Goal: Information Seeking & Learning: Learn about a topic

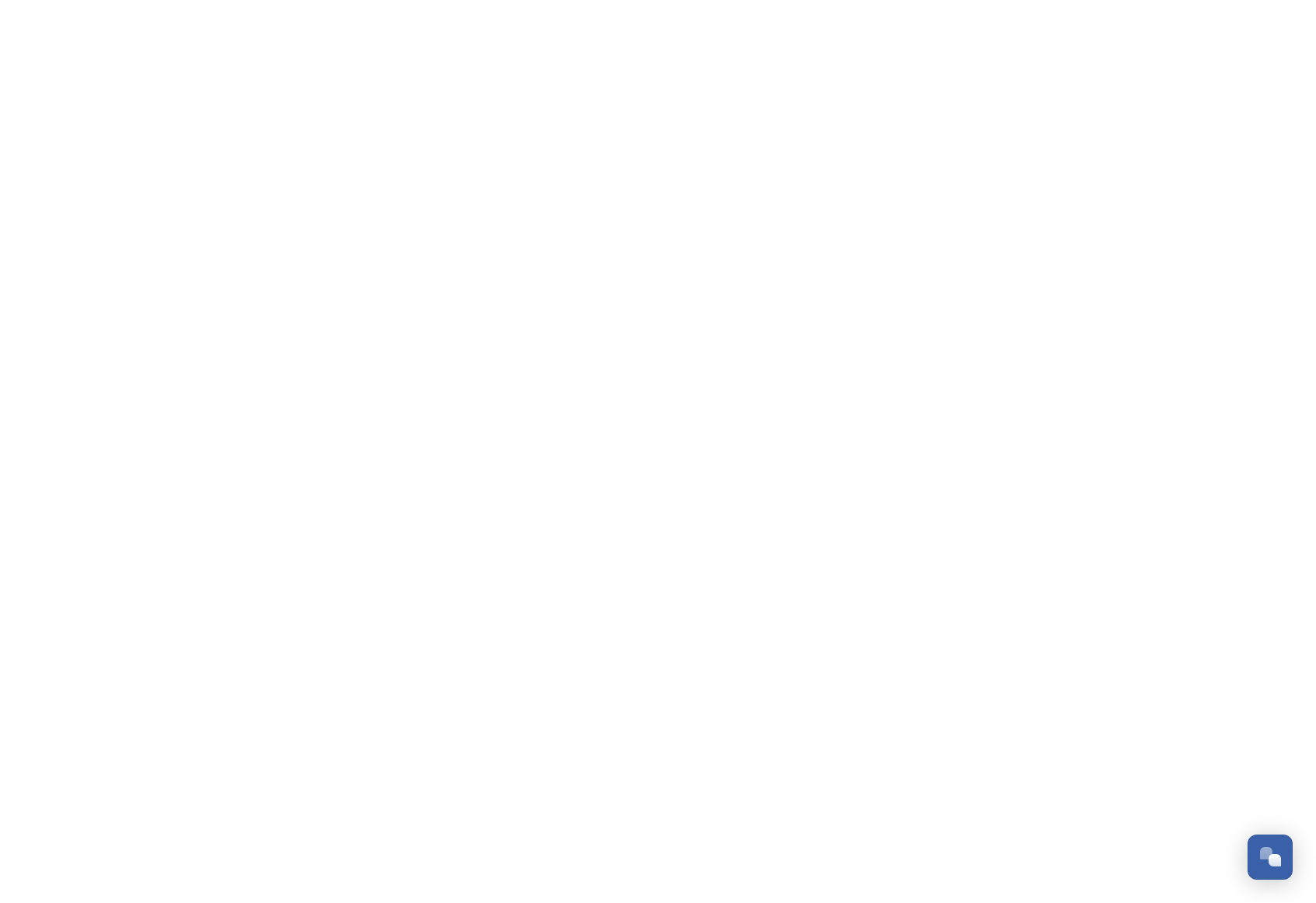
scroll to position [249, 0]
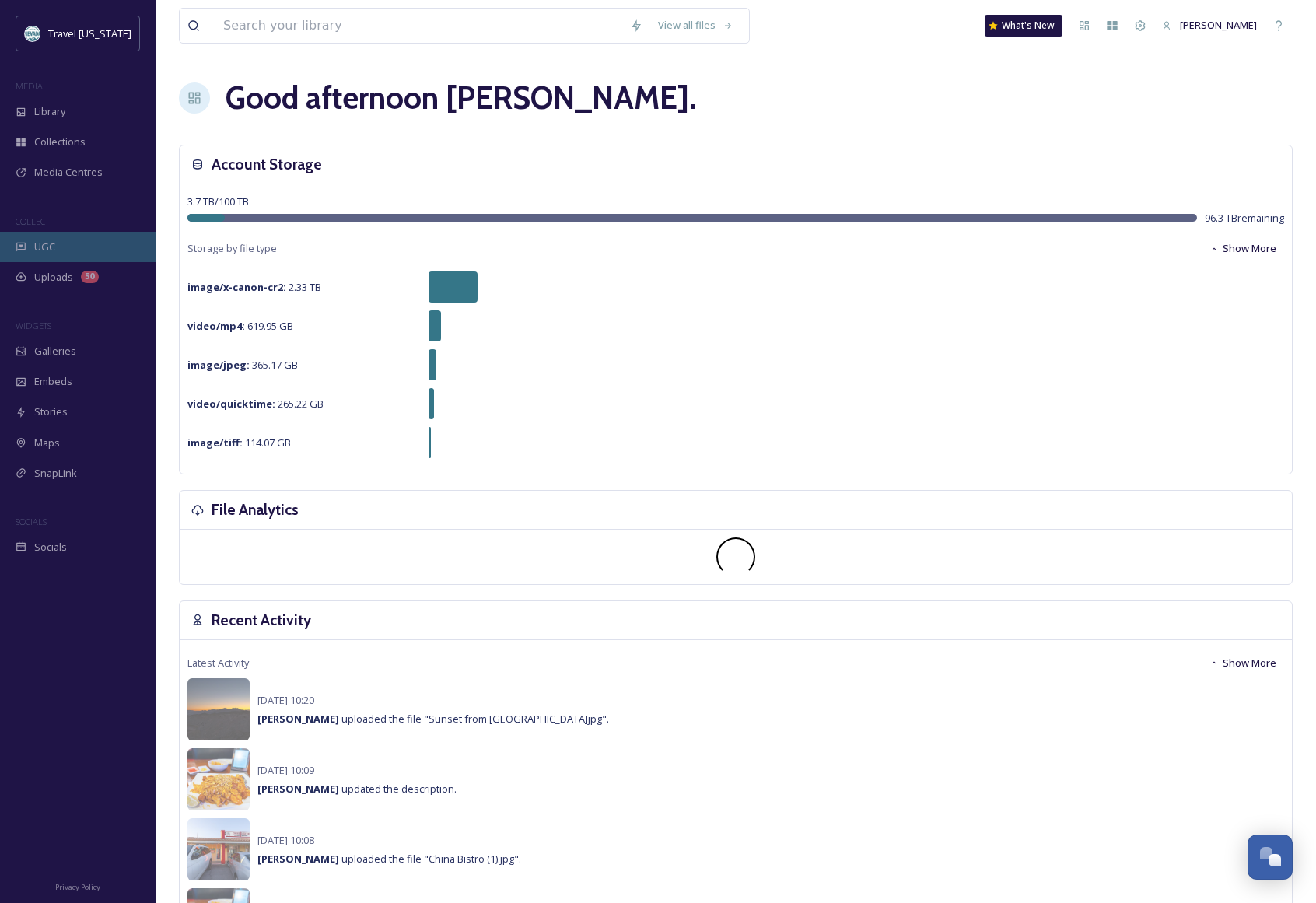
click at [58, 249] on div "UGC" at bounding box center [78, 246] width 156 height 31
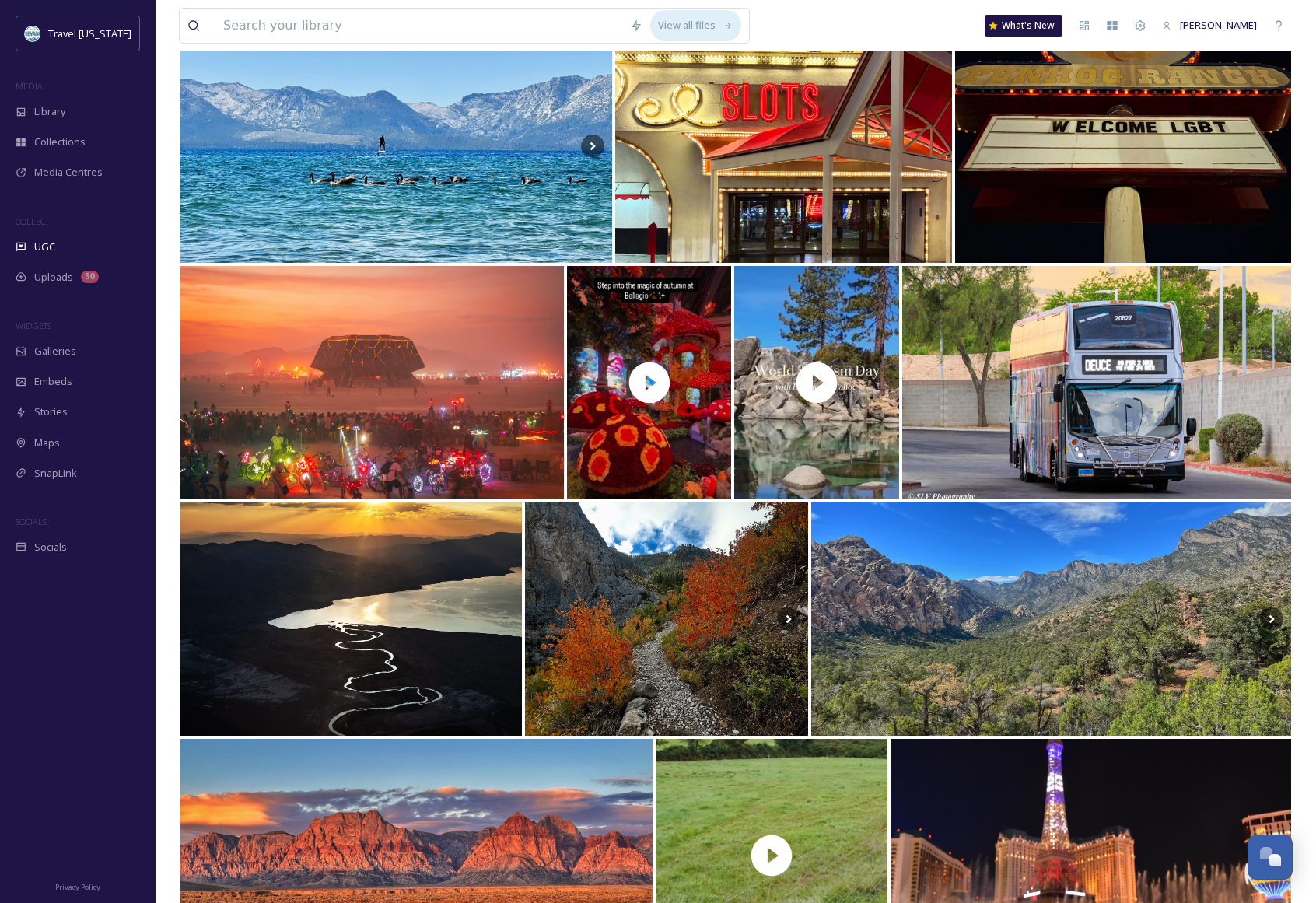
scroll to position [1230, 0]
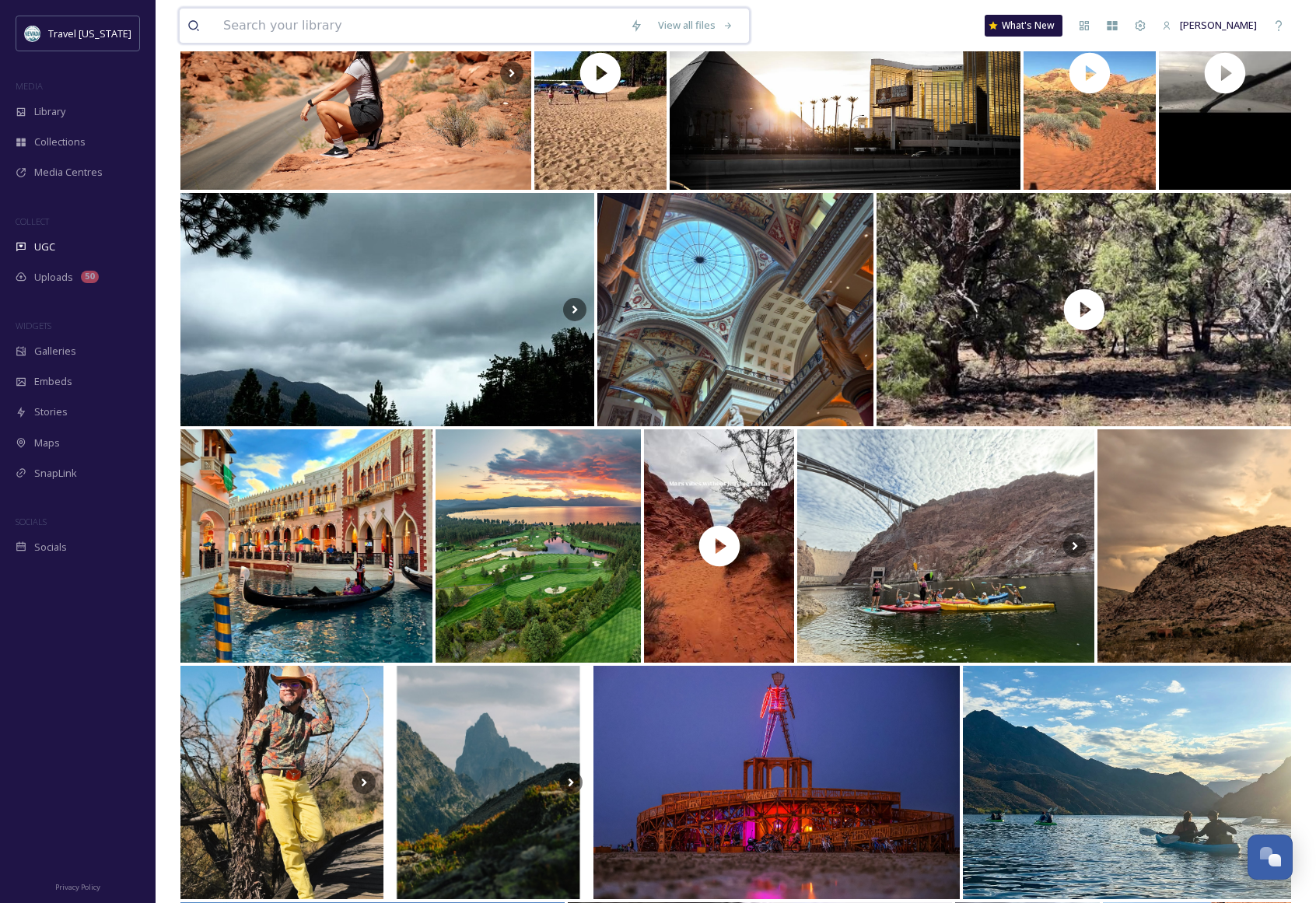
click at [371, 24] on input at bounding box center [419, 26] width 407 height 35
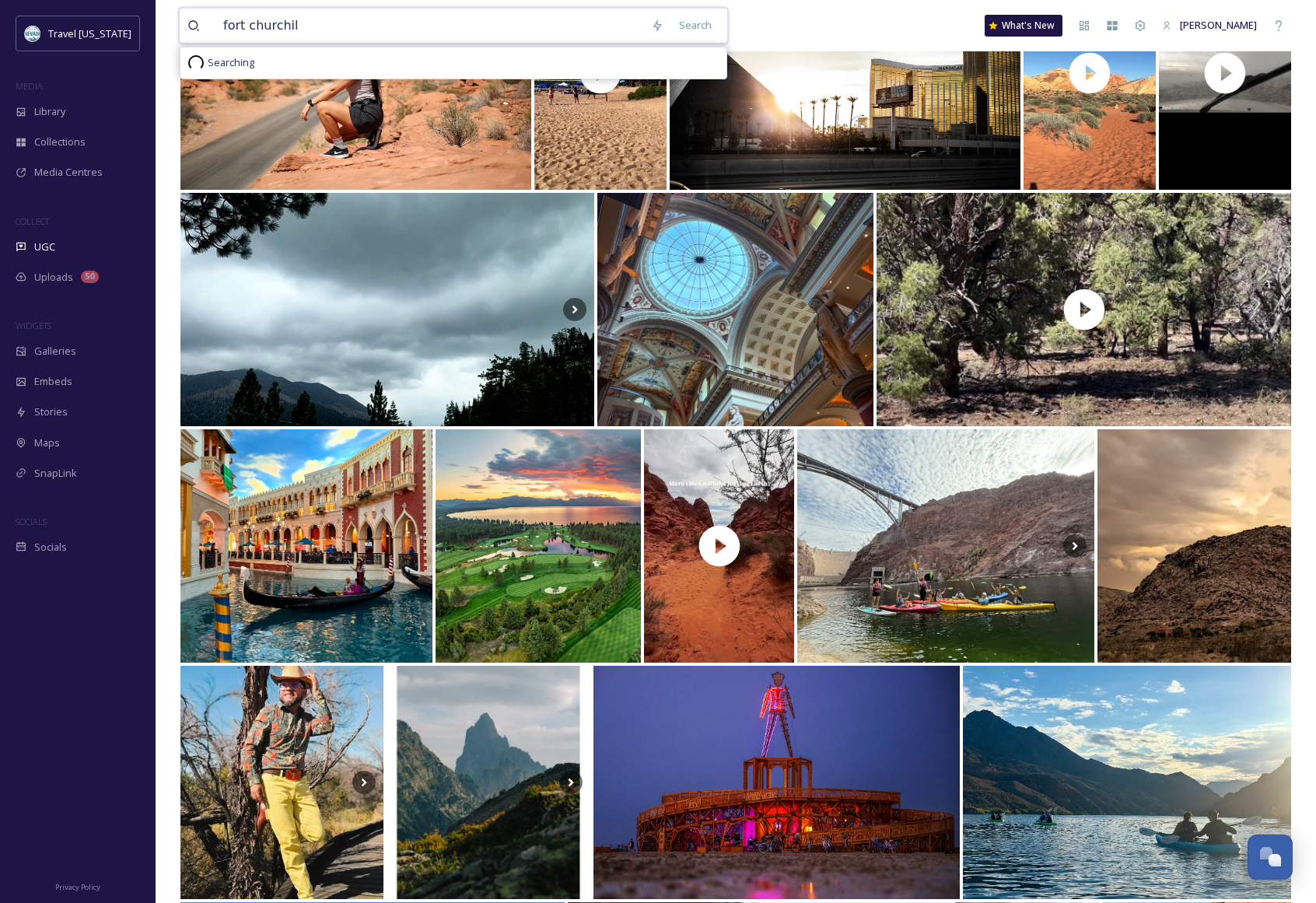
type input "[GEOGRAPHIC_DATA][PERSON_NAME]"
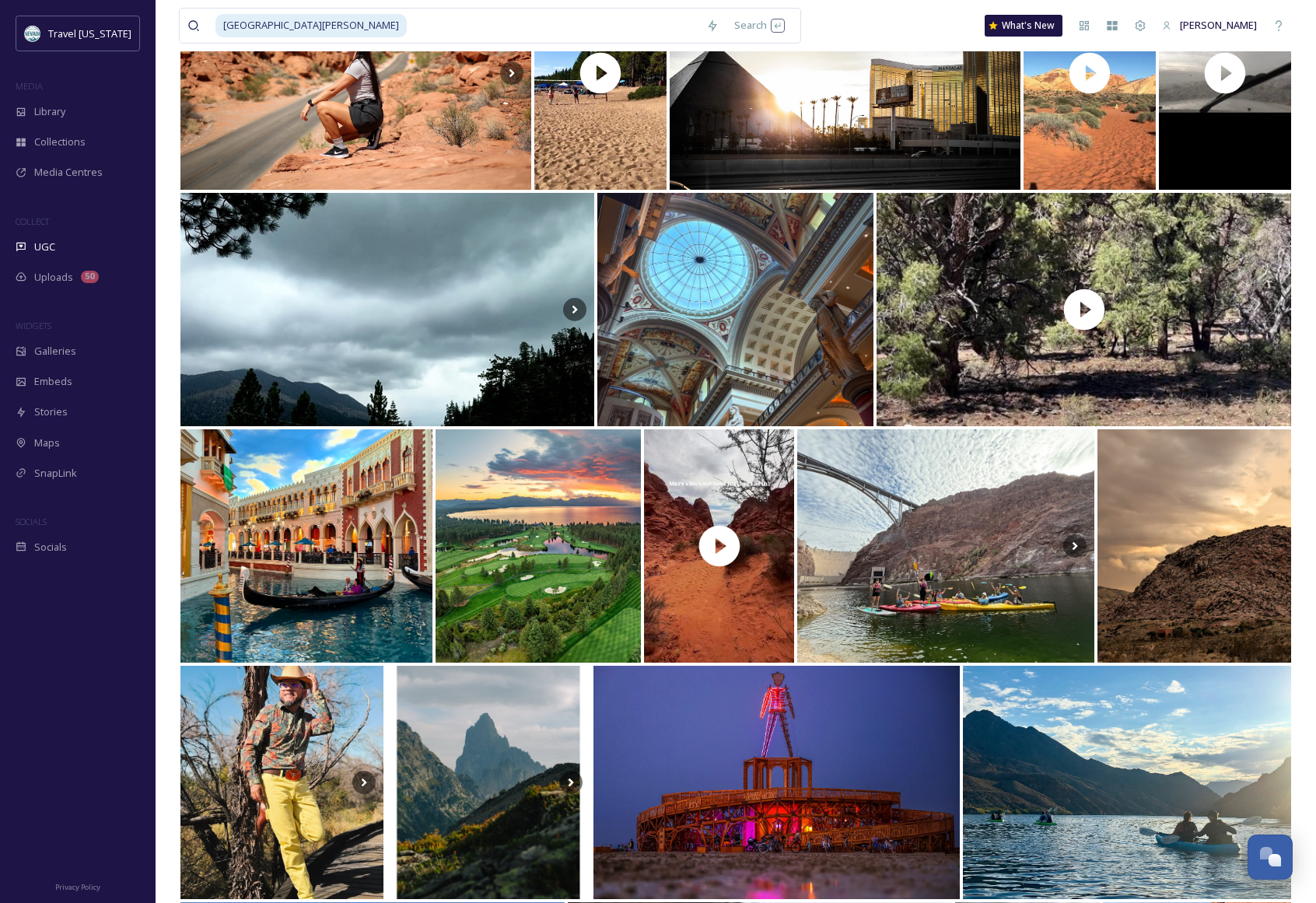
drag, startPoint x: 866, startPoint y: 36, endPoint x: 802, endPoint y: 286, distance: 258.1
click at [866, 36] on div "fort [PERSON_NAME] Search What's New [PERSON_NAME]" at bounding box center [736, 26] width 1114 height 51
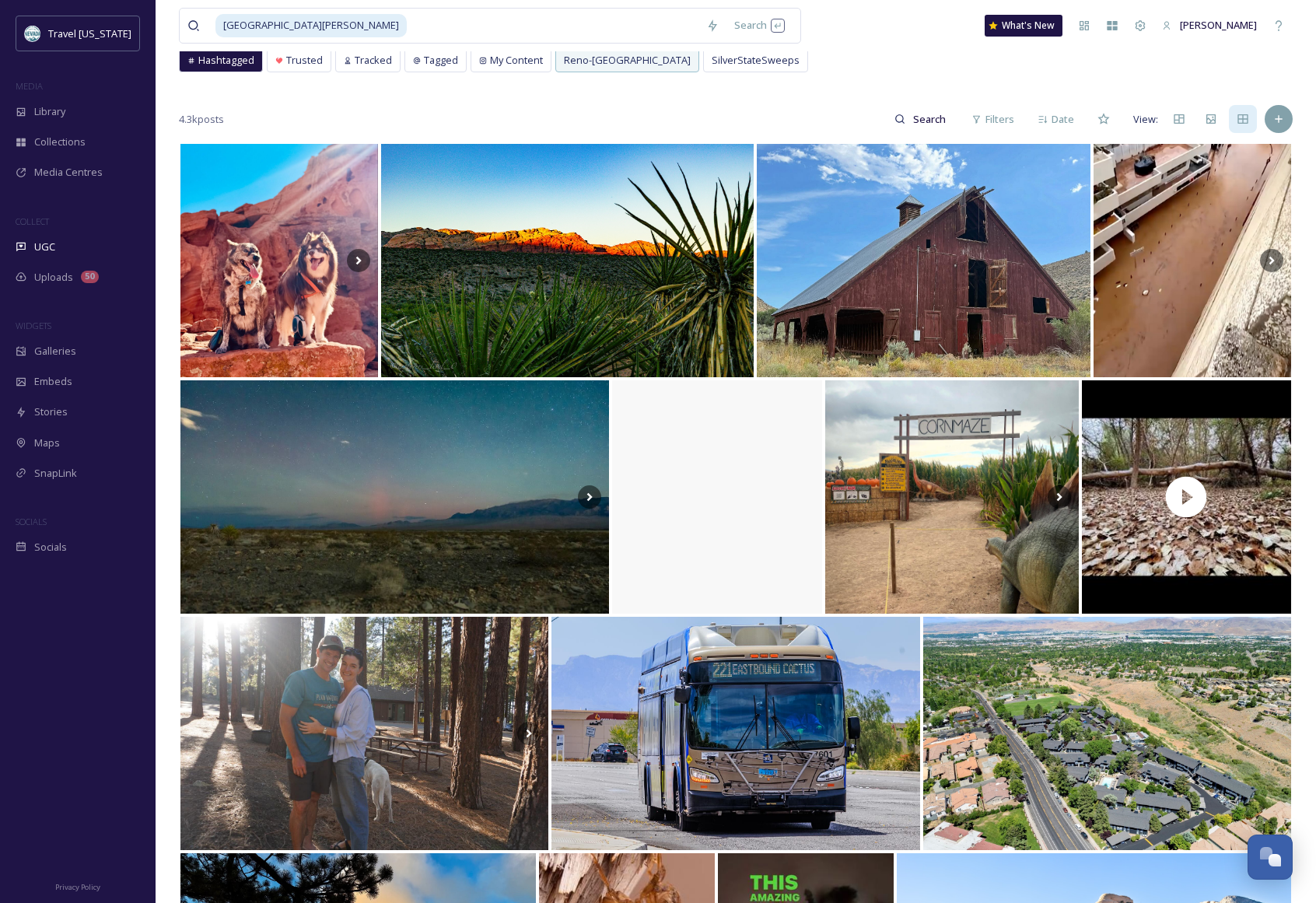
scroll to position [0, 0]
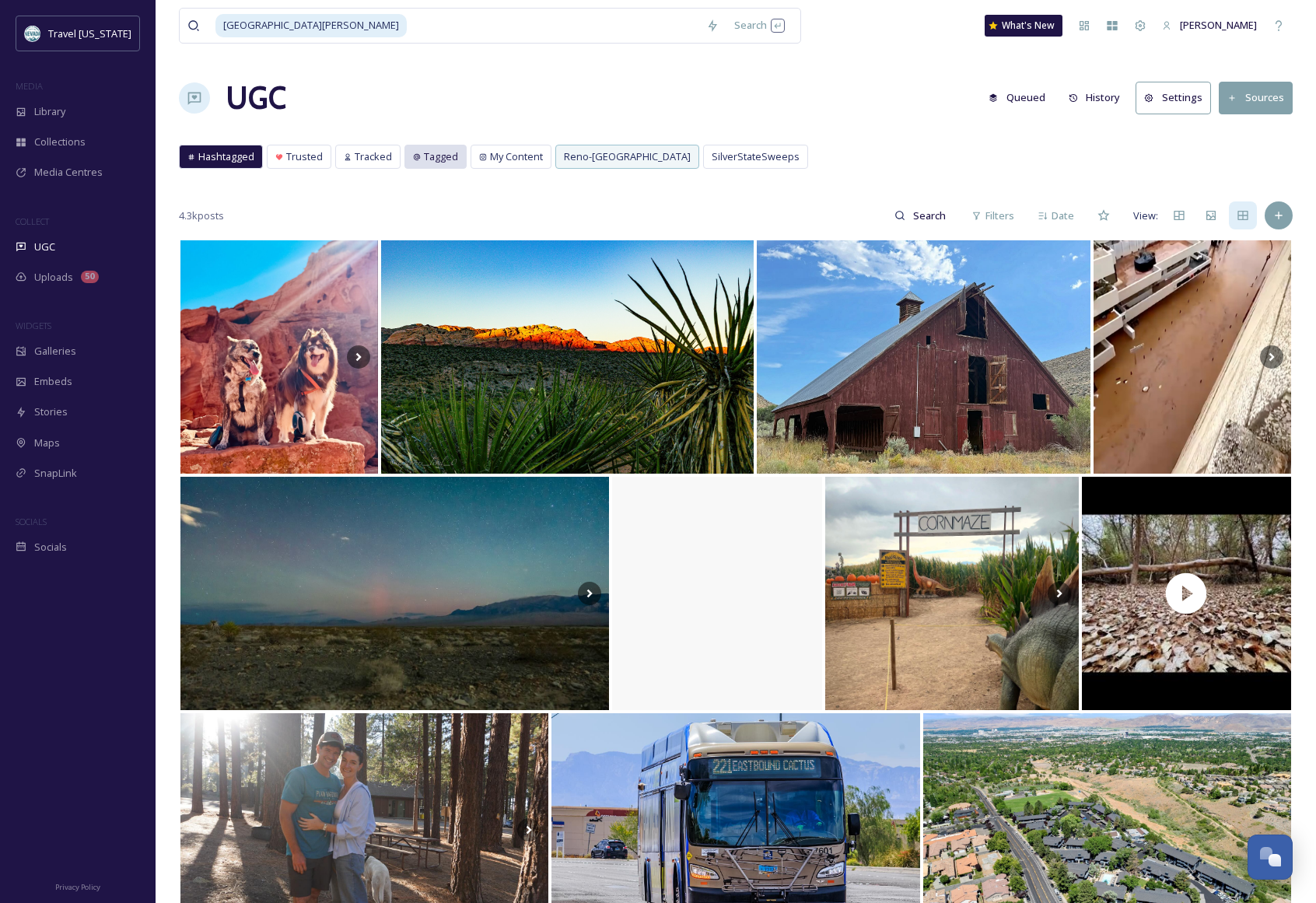
click at [463, 165] on div "Tagged" at bounding box center [436, 157] width 61 height 23
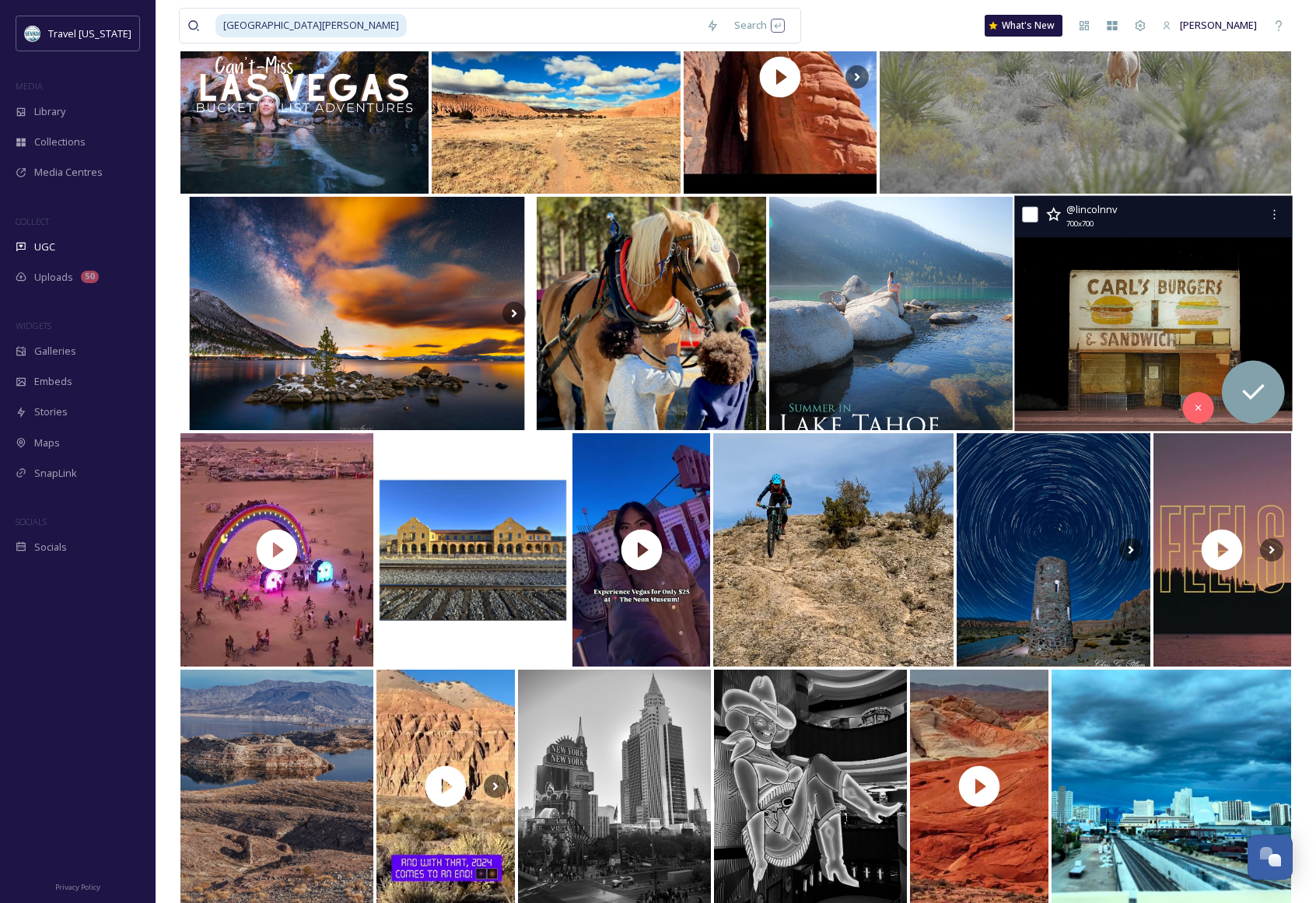
scroll to position [1459, 0]
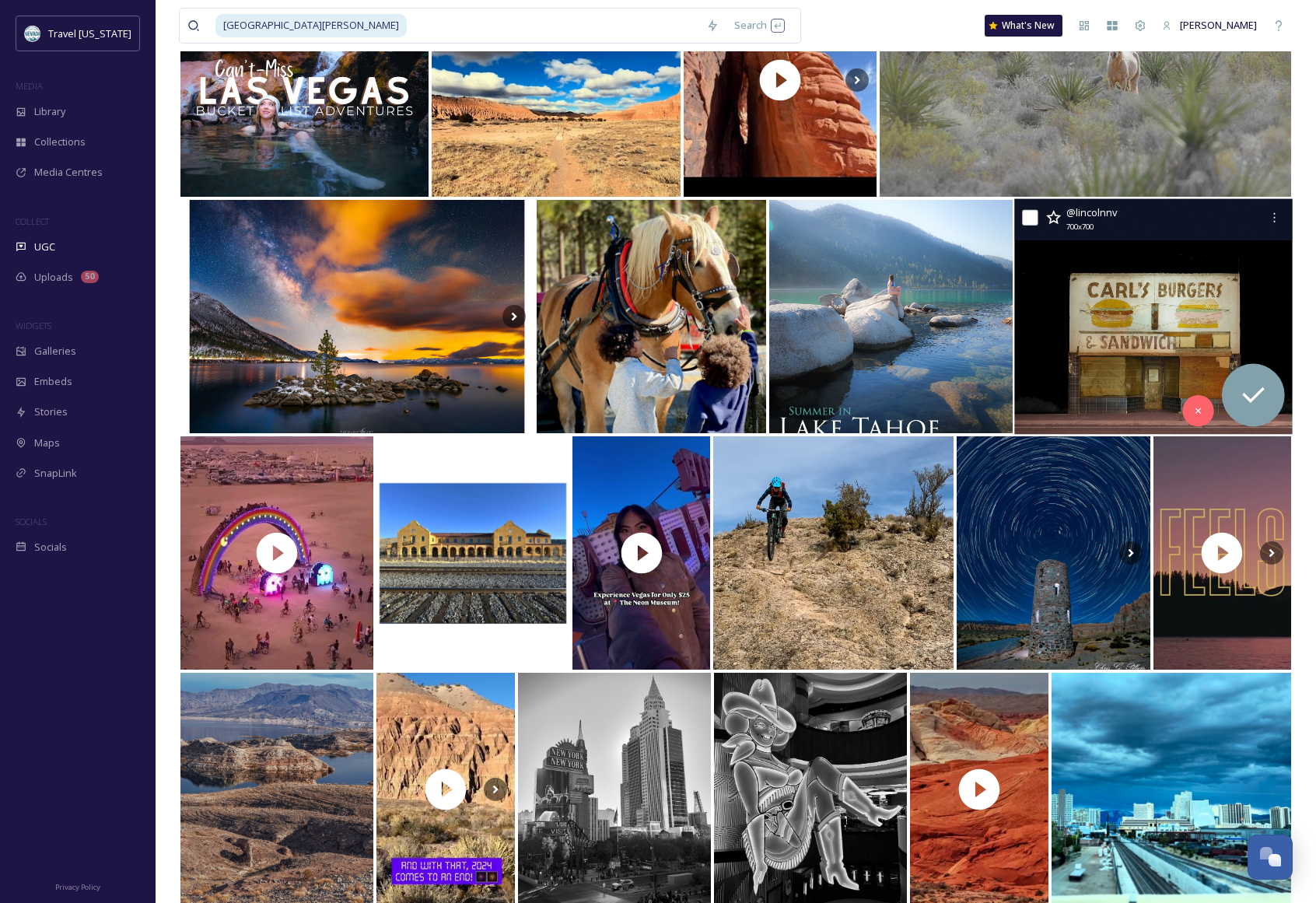
click at [1123, 308] on img at bounding box center [1153, 316] width 279 height 236
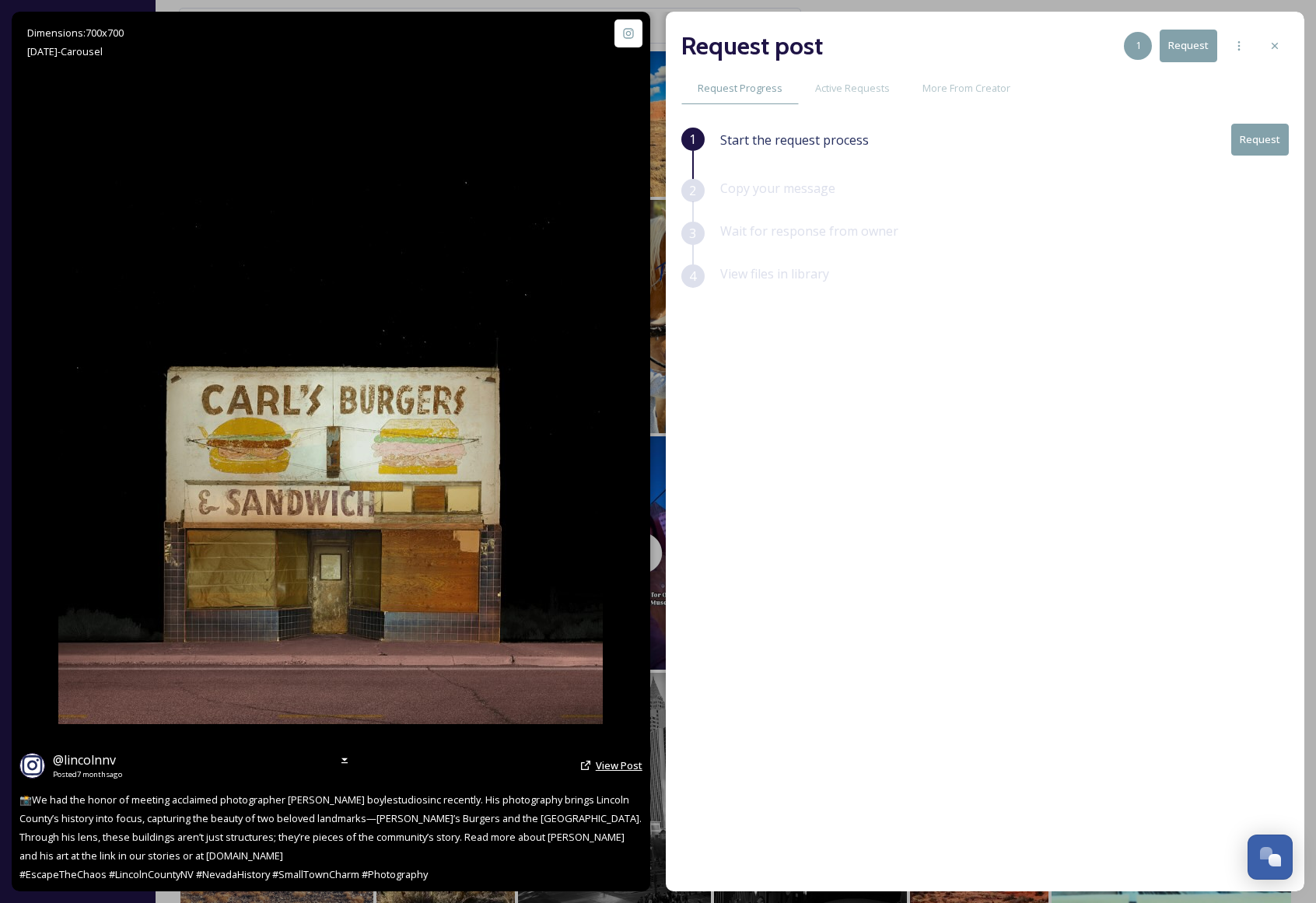
click at [609, 767] on span "View Post" at bounding box center [618, 765] width 46 height 14
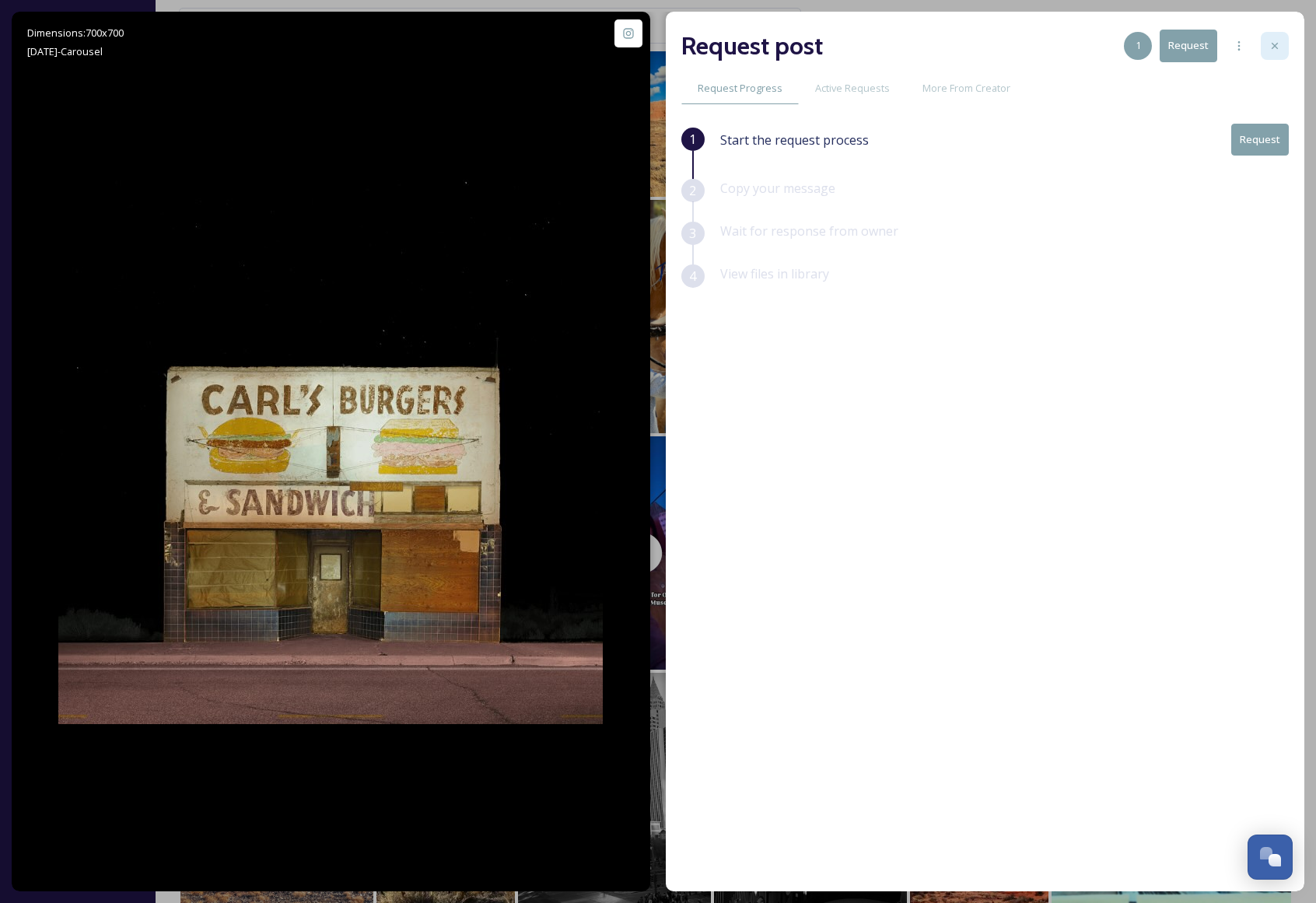
click at [1282, 47] on div at bounding box center [1275, 45] width 28 height 28
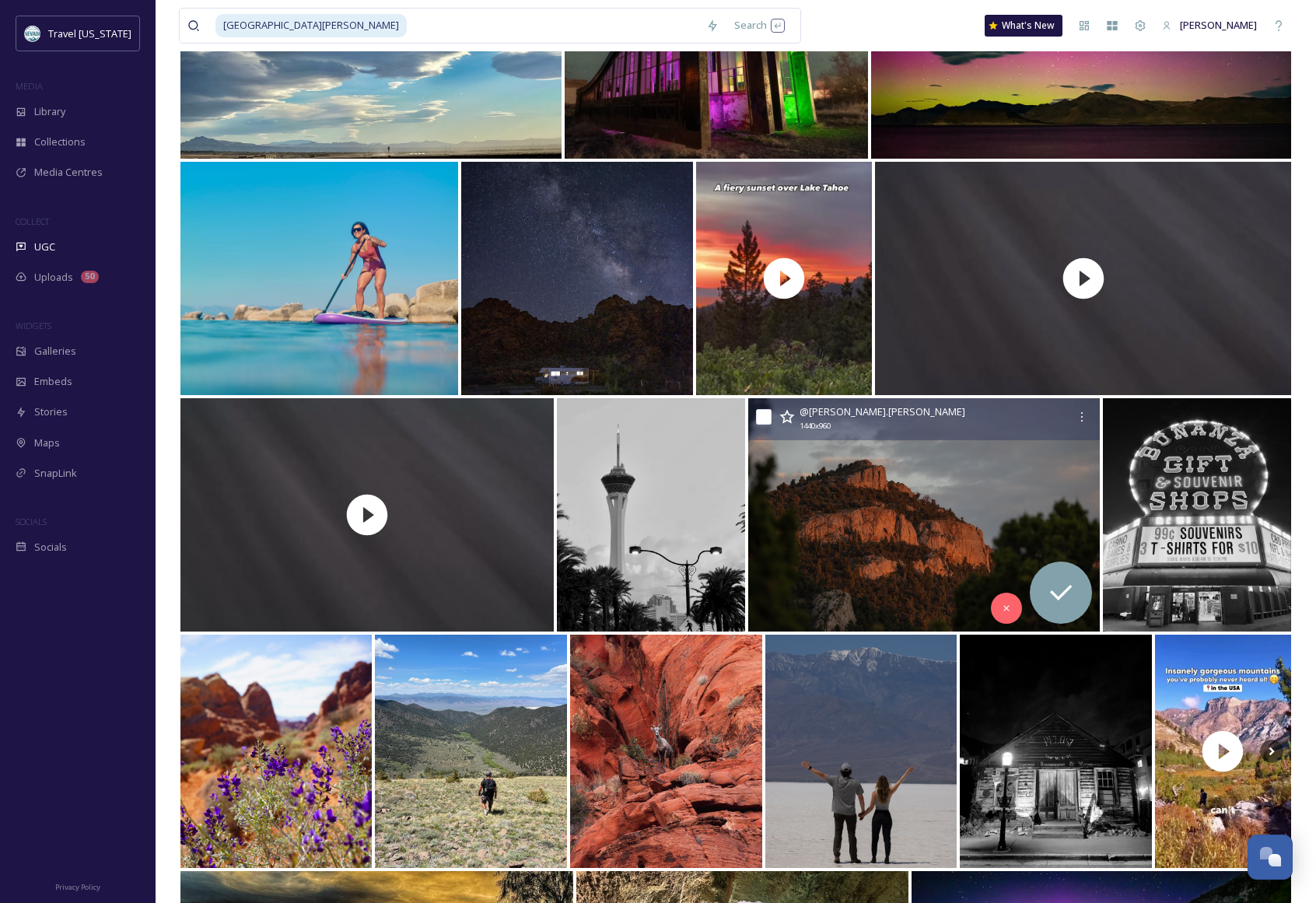
scroll to position [3386, 0]
